Goal: Task Accomplishment & Management: Manage account settings

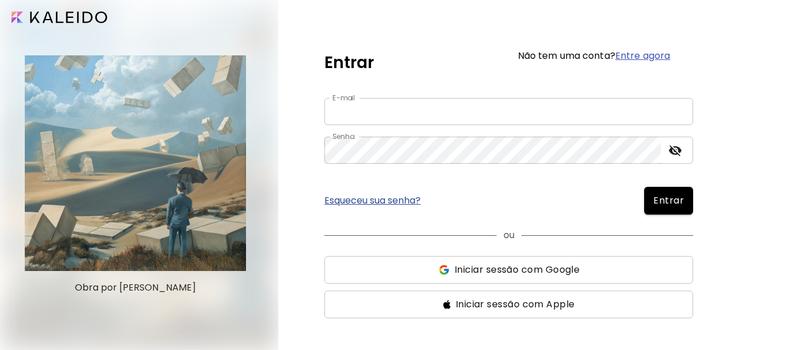
type input "**********"
click at [668, 199] on span "Entrar" at bounding box center [669, 201] width 31 height 14
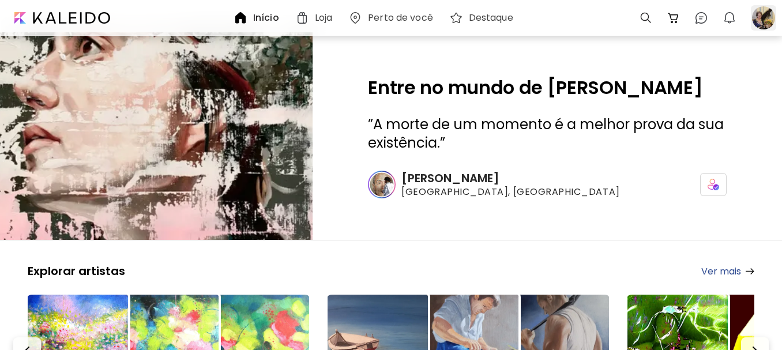
click at [758, 16] on div at bounding box center [763, 17] width 25 height 25
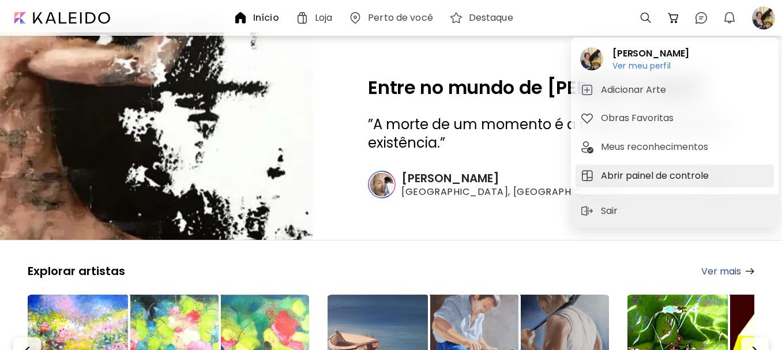
click at [638, 174] on h5 "Abrir painel de controle" at bounding box center [656, 176] width 111 height 14
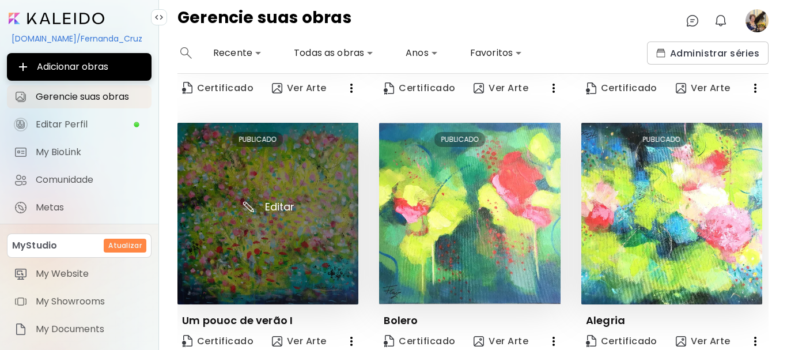
scroll to position [225, 0]
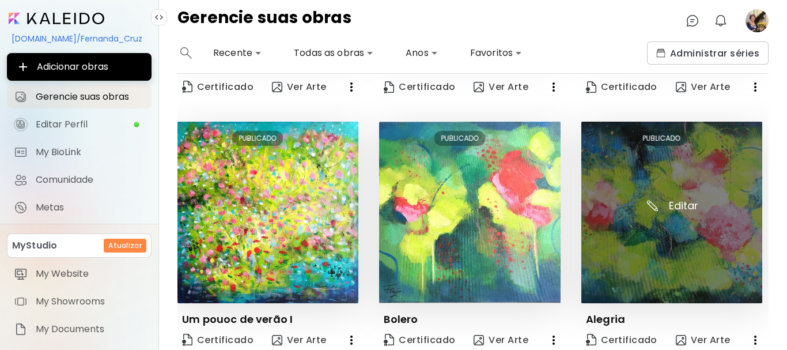
click at [676, 204] on img at bounding box center [672, 212] width 181 height 181
